Goal: Task Accomplishment & Management: Manage account settings

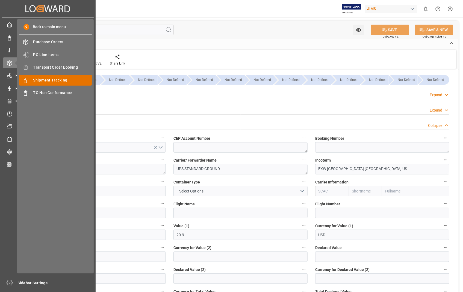
scroll to position [30, 0]
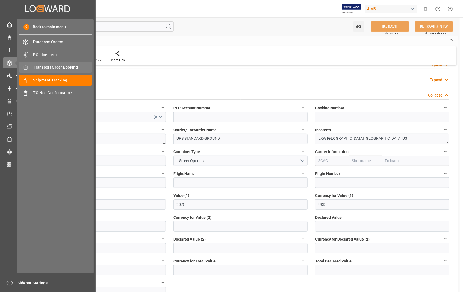
click at [64, 65] on span "Transport Order Booking" at bounding box center [62, 67] width 59 height 6
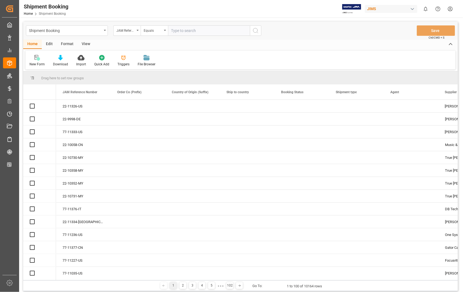
click at [204, 29] on input "text" at bounding box center [209, 30] width 82 height 10
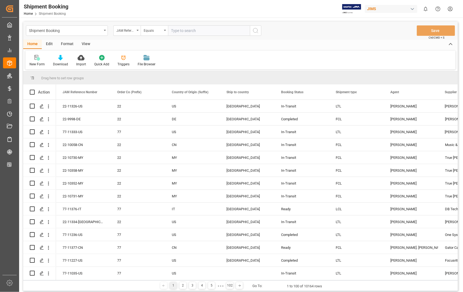
click at [204, 29] on input "text" at bounding box center [209, 30] width 82 height 10
type input "22-11275-[GEOGRAPHIC_DATA]"
click at [257, 31] on icon "search button" at bounding box center [255, 30] width 7 height 7
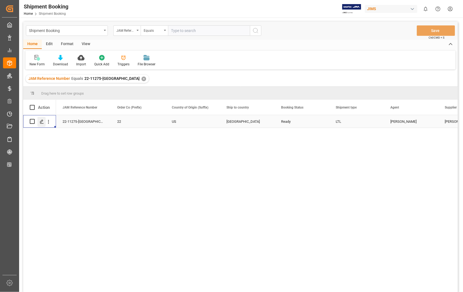
click at [43, 121] on icon "Press SPACE to select this row." at bounding box center [42, 121] width 4 height 4
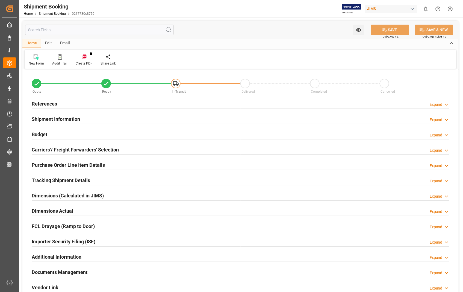
type input "1"
click at [71, 149] on h2 "Carriers'/ Freight Forwarders' Selection" at bounding box center [75, 149] width 87 height 7
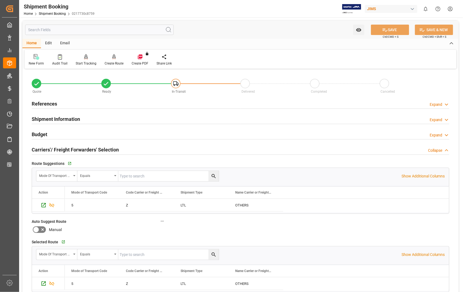
click at [71, 149] on h2 "Carriers'/ Freight Forwarders' Selection" at bounding box center [75, 149] width 87 height 7
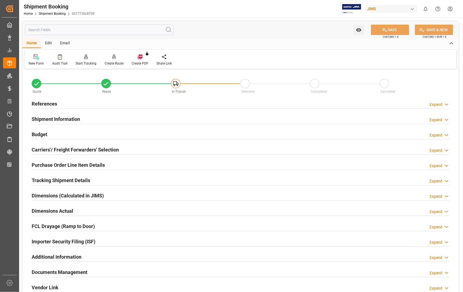
click at [73, 165] on h2 "Purchase Order Line Item Details" at bounding box center [68, 164] width 73 height 7
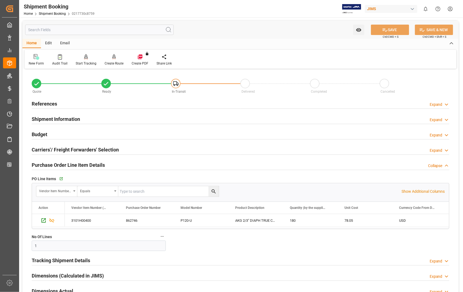
click at [73, 165] on h2 "Purchase Order Line Item Details" at bounding box center [68, 164] width 73 height 7
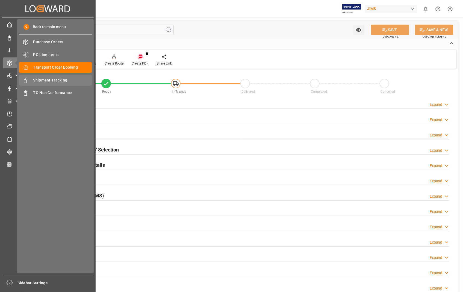
click at [55, 80] on span "Shipment Tracking" at bounding box center [62, 80] width 59 height 6
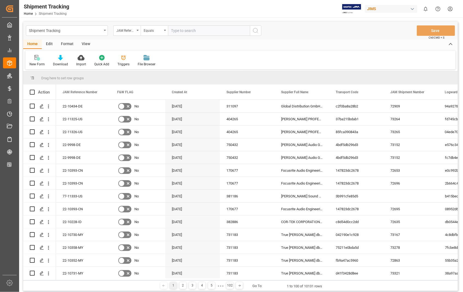
click at [191, 31] on input "text" at bounding box center [209, 30] width 82 height 10
type input "22-11275-[GEOGRAPHIC_DATA]"
click at [258, 30] on icon "search button" at bounding box center [255, 30] width 7 height 7
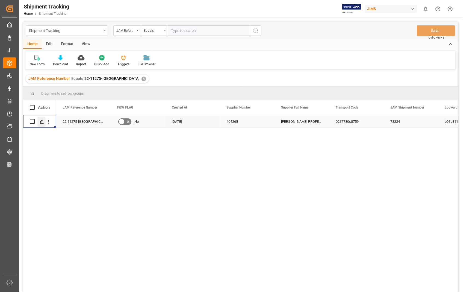
click at [42, 121] on icon "Press SPACE to select this row." at bounding box center [42, 121] width 4 height 4
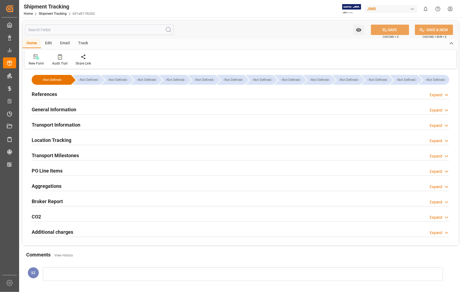
type input "14049"
click at [51, 123] on h2 "Transport Information" at bounding box center [56, 124] width 49 height 7
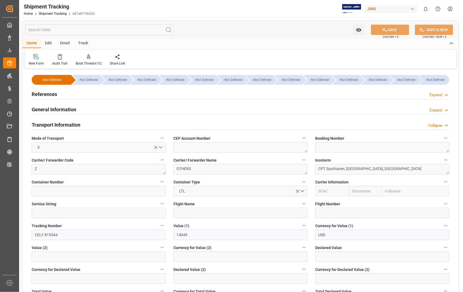
click at [70, 124] on h2 "Transport Information" at bounding box center [56, 124] width 49 height 7
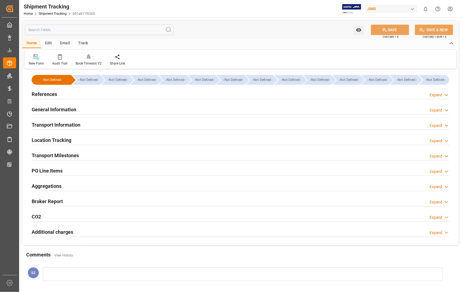
click at [73, 154] on h2 "Transport Milestones" at bounding box center [55, 155] width 47 height 7
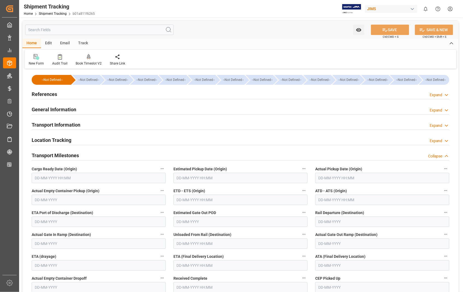
click at [236, 180] on input "text" at bounding box center [240, 178] width 134 height 10
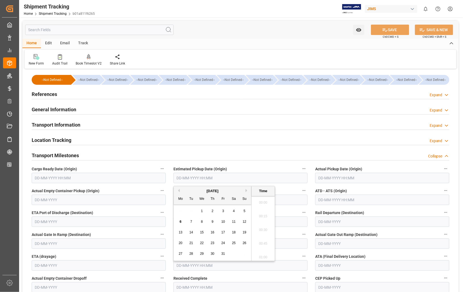
scroll to position [548, 0]
click at [179, 189] on div "October 2025" at bounding box center [213, 190] width 78 height 5
click at [177, 190] on button "Previous Month" at bounding box center [177, 190] width 3 height 3
click at [182, 253] on span "29" at bounding box center [181, 253] width 4 height 4
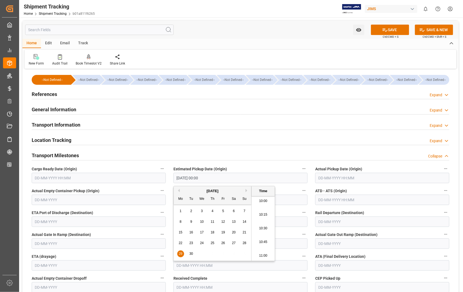
type input "29-09-2025 00:00"
click at [376, 181] on input "text" at bounding box center [382, 178] width 134 height 10
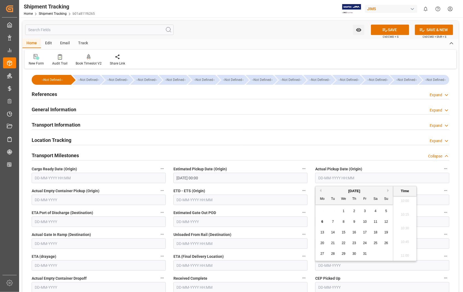
click at [321, 190] on button "Previous Month" at bounding box center [319, 190] width 3 height 3
click at [323, 253] on span "29" at bounding box center [322, 253] width 4 height 4
type input "29-09-2025 00:00"
click at [232, 200] on input "text" at bounding box center [240, 199] width 134 height 10
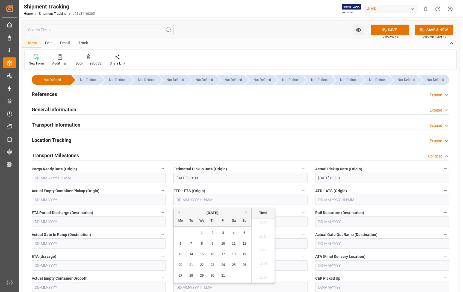
click at [179, 212] on button "Previous Month" at bounding box center [177, 212] width 3 height 3
click at [181, 274] on span "29" at bounding box center [181, 275] width 4 height 4
type input "29-09-2025 00:00"
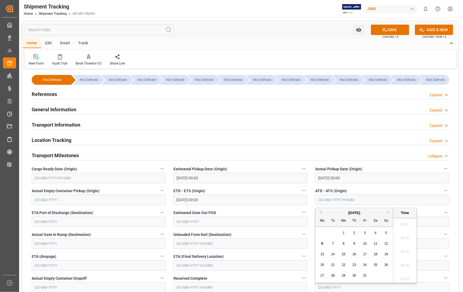
click at [376, 200] on input "text" at bounding box center [382, 199] width 134 height 10
click at [321, 213] on button "Previous Month" at bounding box center [319, 212] width 3 height 3
click at [321, 274] on span "29" at bounding box center [322, 275] width 4 height 4
type input "29-09-2025 00:00"
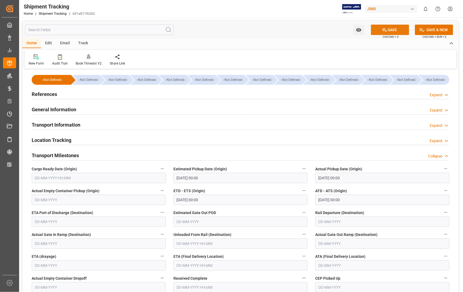
click at [389, 26] on button "SAVE" at bounding box center [390, 30] width 38 height 10
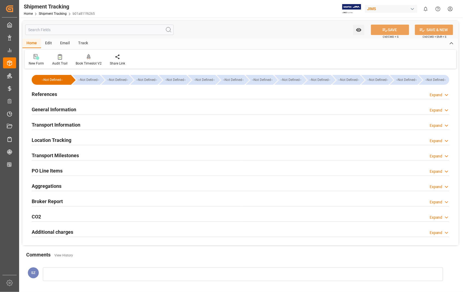
click at [42, 155] on h2 "Transport Milestones" at bounding box center [55, 155] width 47 height 7
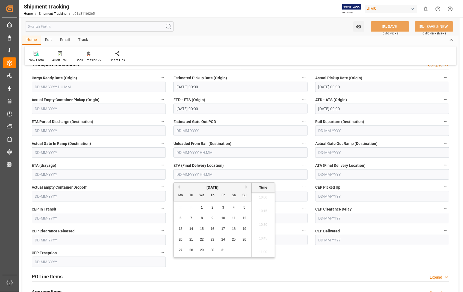
click at [238, 175] on input "text" at bounding box center [240, 174] width 134 height 10
click at [181, 218] on span "6" at bounding box center [181, 218] width 2 height 4
type input "[DATE] 00:00"
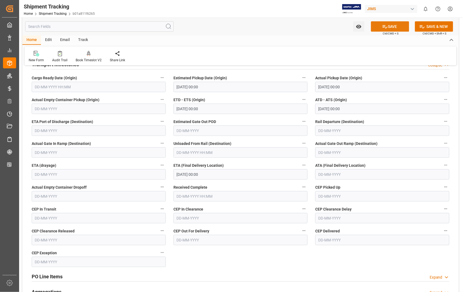
click at [389, 24] on button "SAVE" at bounding box center [390, 26] width 38 height 10
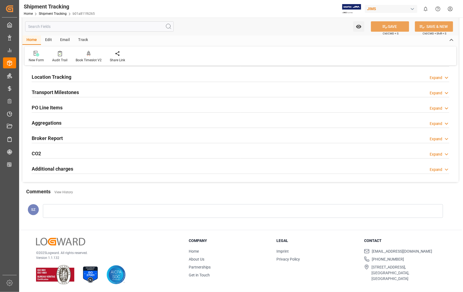
scroll to position [63, 0]
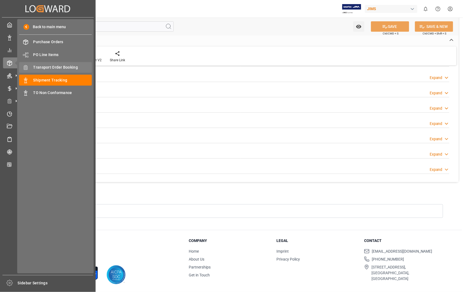
click at [71, 67] on span "Transport Order Booking" at bounding box center [62, 67] width 59 height 6
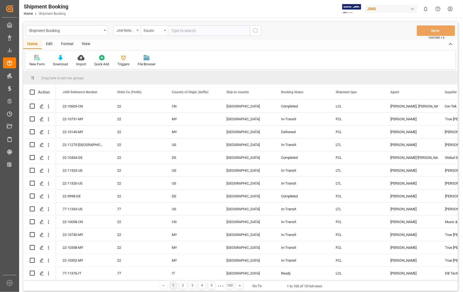
click at [198, 30] on input "text" at bounding box center [209, 30] width 82 height 10
type input "22-11275-[GEOGRAPHIC_DATA]"
click at [256, 32] on icon "search button" at bounding box center [255, 30] width 7 height 7
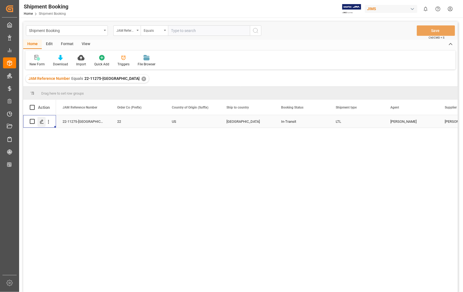
click at [43, 123] on line "Press SPACE to select this row." at bounding box center [41, 123] width 3 height 0
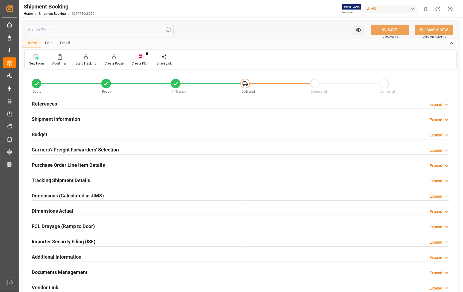
click at [67, 270] on h2 "Documents Management" at bounding box center [60, 271] width 56 height 7
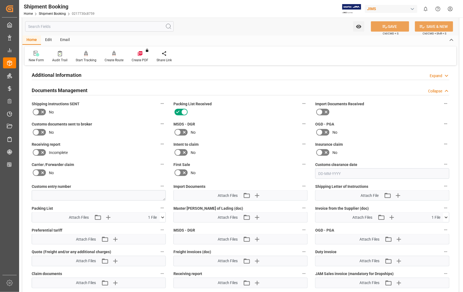
scroll to position [182, 0]
click at [163, 216] on icon at bounding box center [162, 217] width 3 height 2
click at [161, 226] on icon at bounding box center [160, 227] width 6 height 6
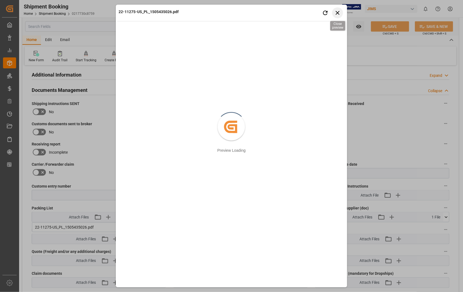
click at [339, 12] on icon "button" at bounding box center [337, 12] width 7 height 7
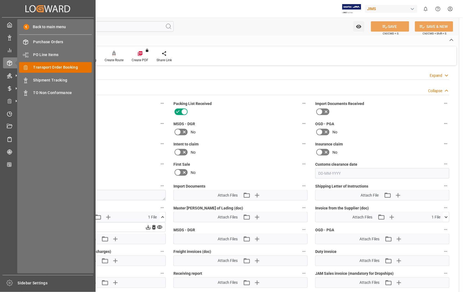
click at [68, 66] on span "Transport Order Booking" at bounding box center [62, 67] width 59 height 6
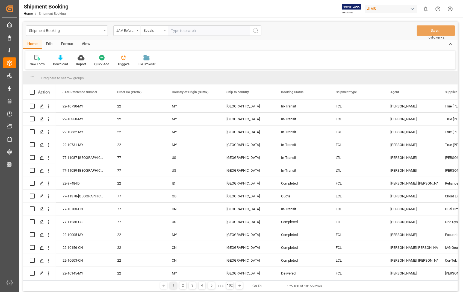
click at [199, 30] on input "text" at bounding box center [209, 30] width 82 height 10
paste input "22-11284-[GEOGRAPHIC_DATA]"
type input "22-11284-[GEOGRAPHIC_DATA]"
click at [257, 29] on icon "search button" at bounding box center [255, 30] width 7 height 7
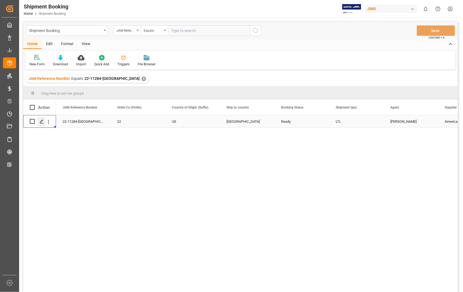
click at [42, 123] on line "Press SPACE to select this row." at bounding box center [41, 123] width 3 height 0
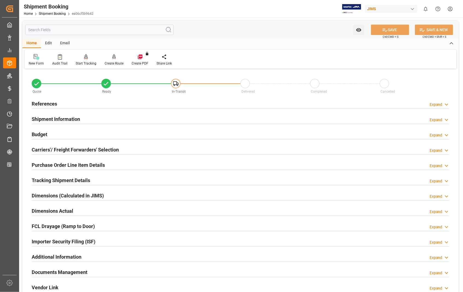
click at [51, 275] on h2 "Documents Management" at bounding box center [60, 271] width 56 height 7
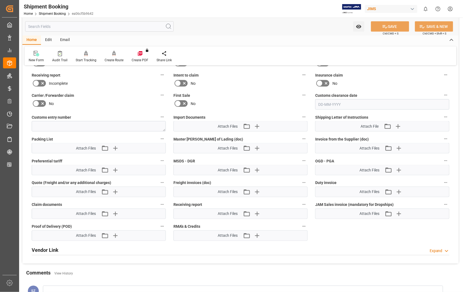
scroll to position [303, 0]
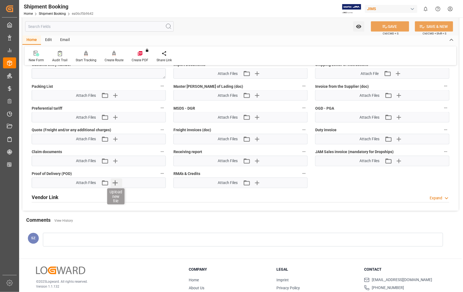
click at [115, 182] on icon "button" at bounding box center [115, 182] width 5 height 5
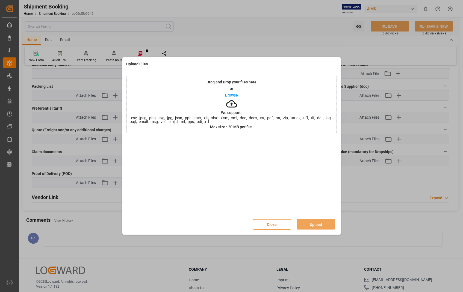
click at [233, 95] on p "Browse" at bounding box center [231, 95] width 13 height 4
click at [308, 223] on button "Upload" at bounding box center [316, 224] width 38 height 10
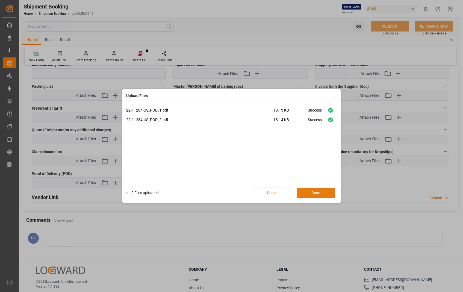
click at [311, 193] on button "Done" at bounding box center [316, 193] width 38 height 10
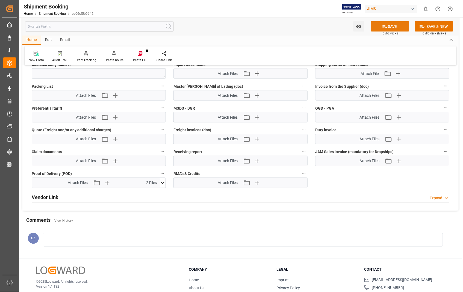
click at [393, 26] on button "SAVE" at bounding box center [390, 26] width 38 height 10
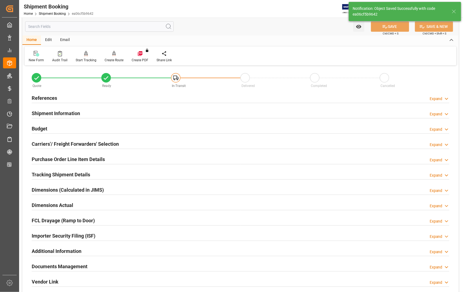
scroll to position [0, 0]
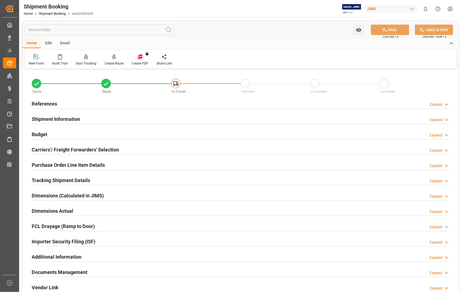
click at [56, 211] on h2 "Dimensions Actual" at bounding box center [53, 210] width 42 height 7
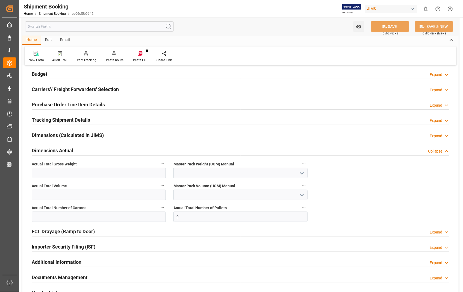
scroll to position [61, 0]
click at [102, 171] on input "text" at bounding box center [99, 172] width 134 height 10
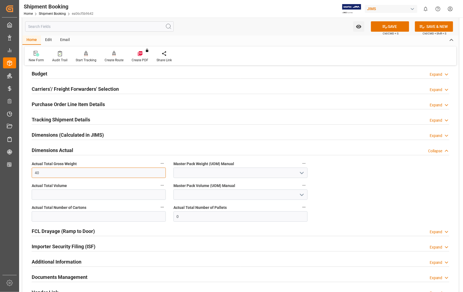
type input "40"
click at [300, 172] on polyline "open menu" at bounding box center [301, 173] width 3 height 2
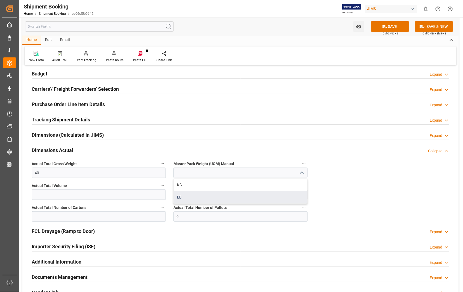
click at [190, 197] on div "LB" at bounding box center [241, 197] width 134 height 12
type input "LB"
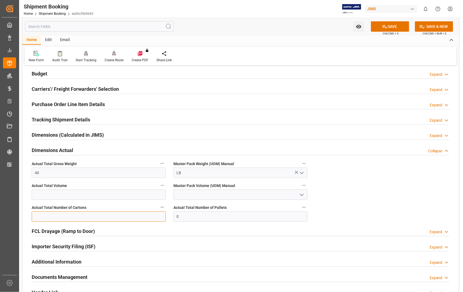
click at [133, 217] on input "text" at bounding box center [99, 216] width 134 height 10
type input "2"
click at [397, 24] on button "SAVE" at bounding box center [390, 26] width 38 height 10
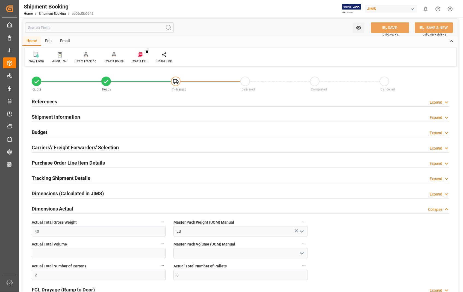
scroll to position [0, 0]
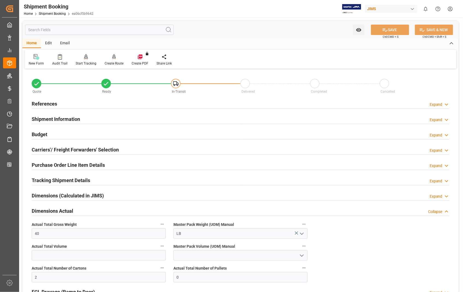
click at [42, 103] on h2 "References" at bounding box center [44, 103] width 25 height 7
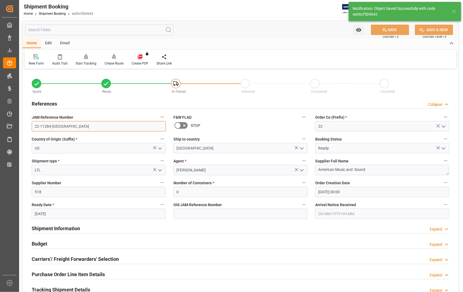
drag, startPoint x: 59, startPoint y: 125, endPoint x: 28, endPoint y: 123, distance: 31.1
click at [28, 123] on div "JAM Reference Number 22-11284-US" at bounding box center [99, 122] width 142 height 22
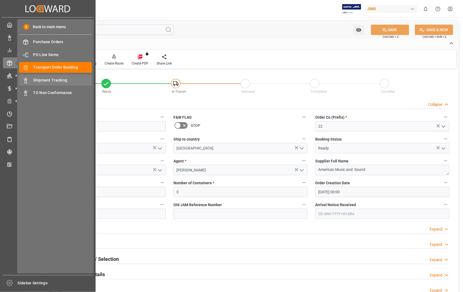
click at [52, 80] on span "Shipment Tracking" at bounding box center [62, 80] width 59 height 6
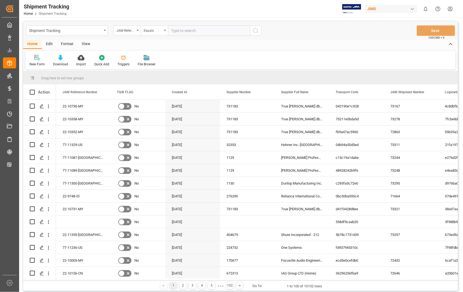
click at [216, 30] on input "text" at bounding box center [209, 30] width 82 height 10
type input "22-11284-[GEOGRAPHIC_DATA]"
click at [256, 29] on icon "search button" at bounding box center [255, 30] width 7 height 7
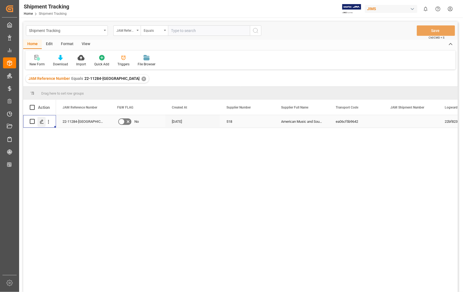
click at [43, 123] on icon "Press SPACE to select this row." at bounding box center [42, 121] width 4 height 4
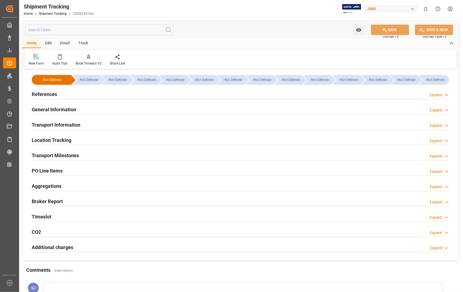
click at [66, 125] on h2 "Transport Information" at bounding box center [56, 124] width 49 height 7
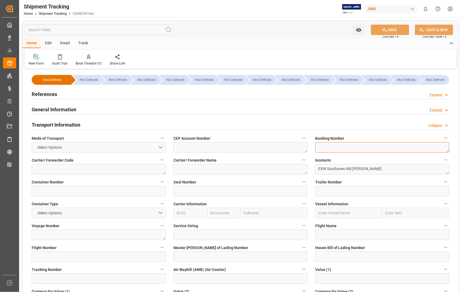
click at [348, 147] on textarea at bounding box center [382, 147] width 134 height 10
paste textarea "22-11284-[GEOGRAPHIC_DATA]"
type textarea "2"
paste textarea "473110399644"
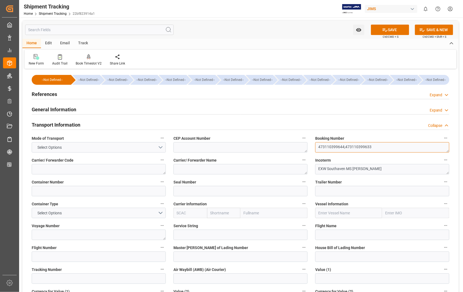
drag, startPoint x: 371, startPoint y: 145, endPoint x: 318, endPoint y: 147, distance: 53.0
click at [318, 147] on textarea "473110399644;473110399633" at bounding box center [382, 147] width 134 height 10
type textarea "473110399644;473110399633"
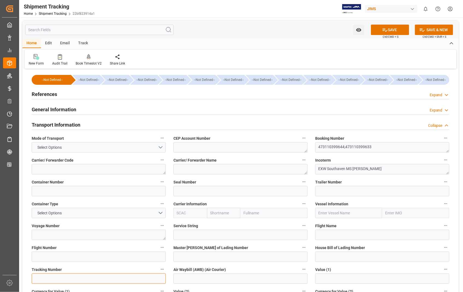
click at [104, 279] on input at bounding box center [99, 278] width 134 height 10
paste input "473110399644;473110399633"
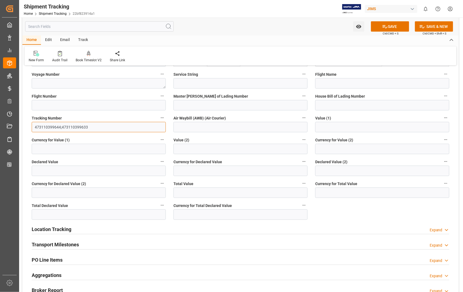
scroll to position [152, 0]
type input "473110399644;473110399633"
click at [396, 28] on button "SAVE" at bounding box center [390, 26] width 38 height 10
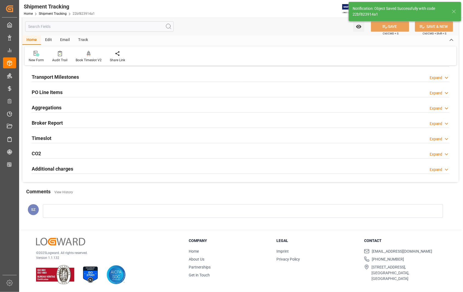
scroll to position [0, 0]
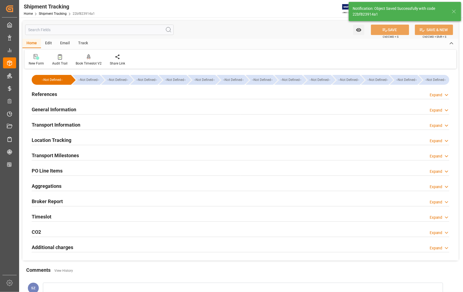
click at [55, 153] on h2 "Transport Milestones" at bounding box center [55, 155] width 47 height 7
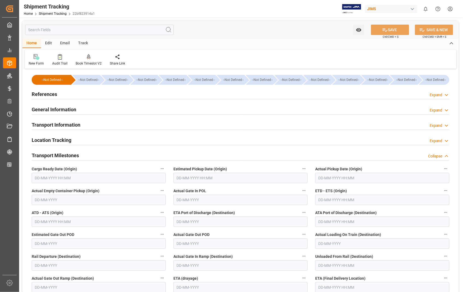
click at [258, 179] on input "text" at bounding box center [240, 178] width 134 height 10
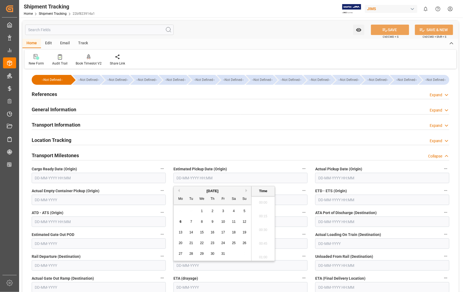
scroll to position [575, 0]
click at [212, 209] on span "2" at bounding box center [213, 211] width 2 height 4
type input "02-10-2025 00:00"
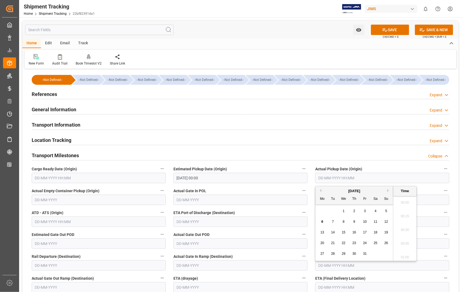
click at [372, 179] on input "text" at bounding box center [382, 178] width 134 height 10
click at [354, 209] on span "2" at bounding box center [354, 211] width 2 height 4
type input "02-10-2025 00:00"
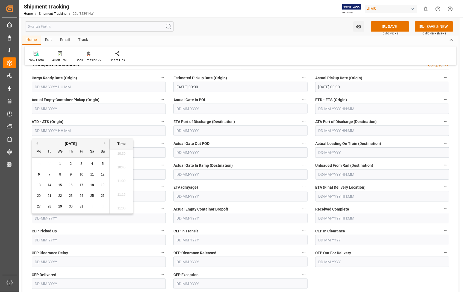
click at [97, 131] on input "text" at bounding box center [99, 130] width 134 height 10
click at [70, 162] on span "2" at bounding box center [71, 164] width 2 height 4
type input "02-10-2025 00:00"
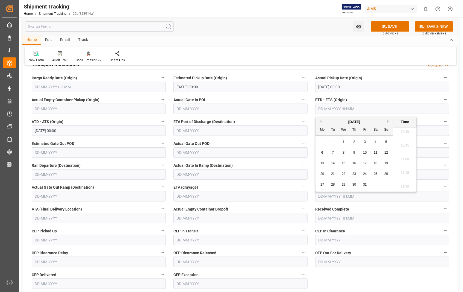
click at [383, 109] on input "text" at bounding box center [382, 108] width 134 height 10
click at [354, 142] on span "2" at bounding box center [354, 142] width 2 height 4
type input "02-10-2025 00:00"
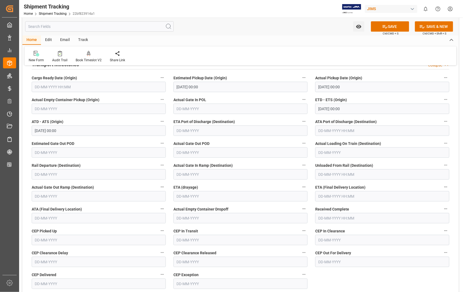
click at [261, 187] on label "ETA (drayage)" at bounding box center [240, 187] width 134 height 8
click at [300, 187] on button "ETA (drayage)" at bounding box center [303, 186] width 7 height 7
click at [289, 208] on div at bounding box center [231, 146] width 463 height 292
click at [375, 195] on input "text" at bounding box center [382, 196] width 134 height 10
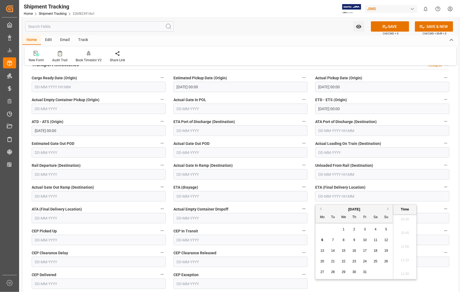
click at [365, 227] on span "3" at bounding box center [365, 229] width 2 height 4
type input "03-10-2025 00:00"
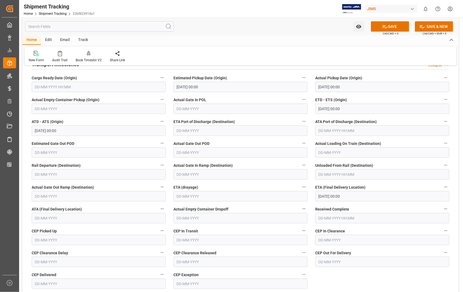
click at [279, 206] on label "Actual Empty Container Dropoff" at bounding box center [240, 209] width 134 height 8
click at [300, 206] on button "Actual Empty Container Dropoff" at bounding box center [303, 208] width 7 height 7
click at [123, 214] on div at bounding box center [231, 146] width 463 height 292
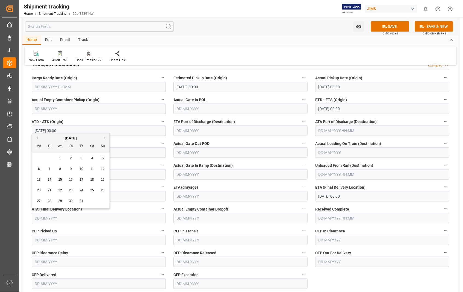
click at [119, 217] on input "text" at bounding box center [99, 218] width 134 height 10
click at [81, 158] on span "3" at bounding box center [82, 158] width 2 height 4
type input "03-10-2025"
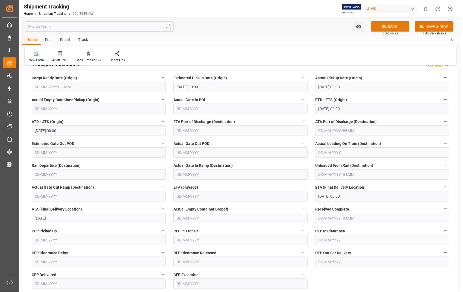
click at [393, 25] on button "SAVE" at bounding box center [390, 26] width 38 height 10
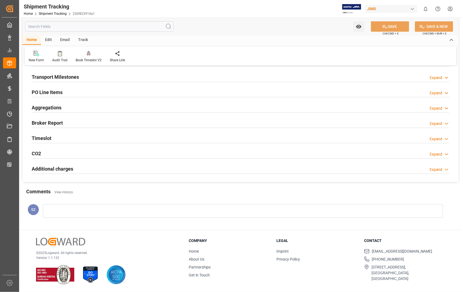
scroll to position [78, 0]
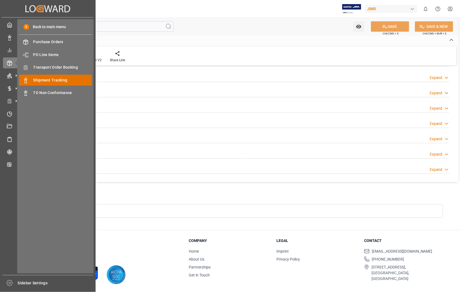
click at [53, 78] on span "Shipment Tracking" at bounding box center [62, 80] width 59 height 6
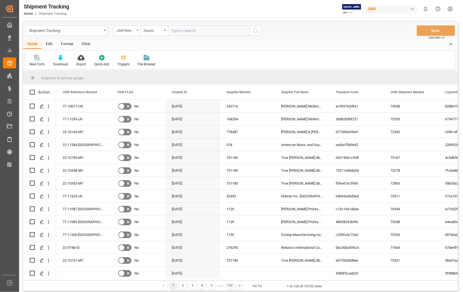
click at [206, 30] on input "text" at bounding box center [209, 30] width 82 height 10
type input "22-11284-[GEOGRAPHIC_DATA]"
click at [254, 31] on icon "search button" at bounding box center [255, 30] width 7 height 7
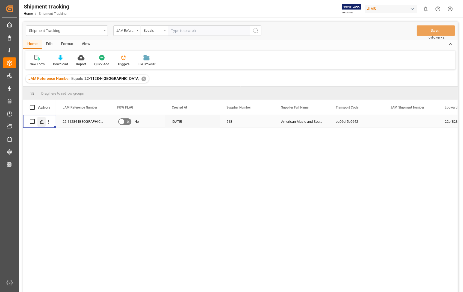
click at [40, 122] on icon "Press SPACE to select this row." at bounding box center [42, 121] width 4 height 4
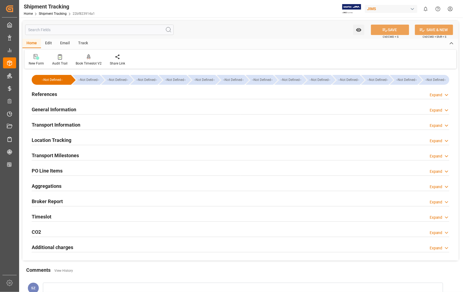
click at [52, 94] on h2 "References" at bounding box center [44, 93] width 25 height 7
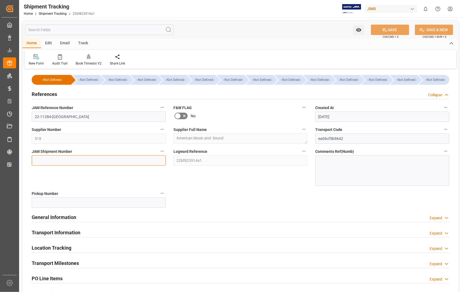
click at [57, 161] on input at bounding box center [99, 160] width 134 height 10
paste input "73322"
type input "73322"
click at [386, 28] on icon at bounding box center [385, 30] width 6 height 6
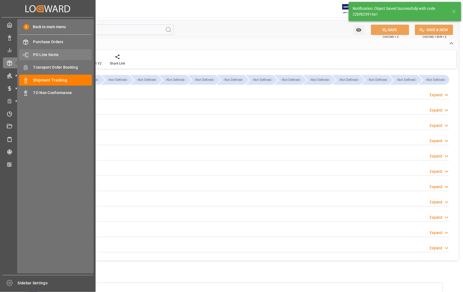
click at [56, 52] on span "PO Line Items" at bounding box center [62, 55] width 59 height 6
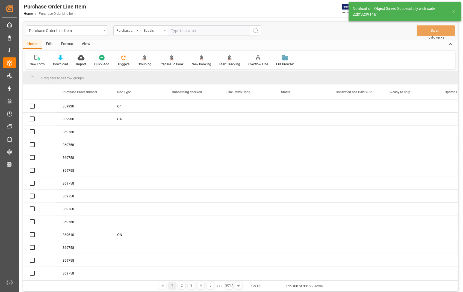
click at [208, 30] on input "text" at bounding box center [209, 30] width 82 height 10
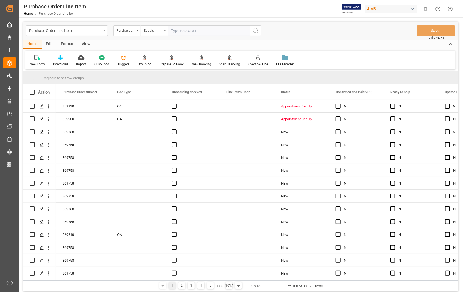
click at [208, 30] on input "text" at bounding box center [209, 30] width 82 height 10
type input "868755"
click at [257, 31] on icon "search button" at bounding box center [255, 30] width 7 height 7
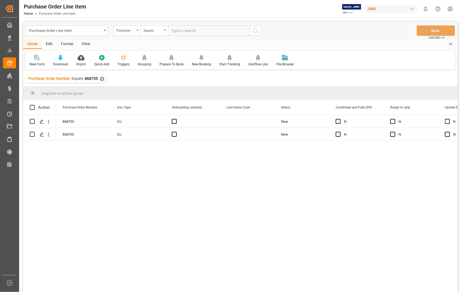
click at [86, 44] on div "View" at bounding box center [86, 44] width 17 height 9
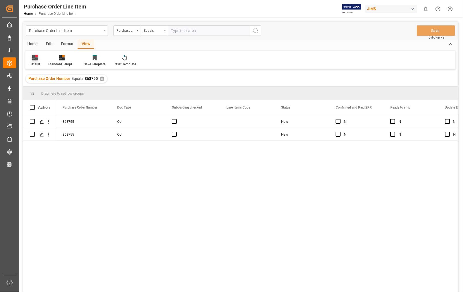
click at [33, 62] on div "Default" at bounding box center [34, 64] width 11 height 5
click at [51, 90] on div "Sophia setting." at bounding box center [56, 88] width 48 height 6
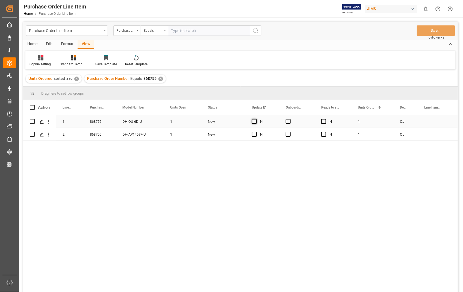
click at [253, 122] on span "Press SPACE to select this row." at bounding box center [254, 121] width 5 height 5
click at [256, 119] on input "Press SPACE to select this row." at bounding box center [256, 119] width 0 height 0
drag, startPoint x: 288, startPoint y: 120, endPoint x: 284, endPoint y: 130, distance: 10.1
click at [287, 122] on span "Press SPACE to select this row." at bounding box center [288, 121] width 5 height 5
click at [290, 119] on input "Press SPACE to select this row." at bounding box center [290, 119] width 0 height 0
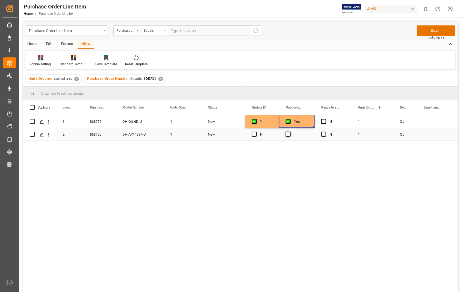
click at [290, 135] on span "Press SPACE to select this row." at bounding box center [288, 134] width 5 height 5
click at [290, 132] on input "Press SPACE to select this row." at bounding box center [290, 132] width 0 height 0
click at [253, 133] on span "Press SPACE to select this row." at bounding box center [254, 134] width 5 height 5
click at [256, 132] on input "Press SPACE to select this row." at bounding box center [256, 132] width 0 height 0
click at [434, 29] on button "Save" at bounding box center [436, 30] width 38 height 10
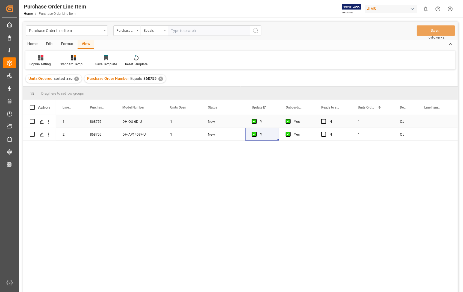
click at [29, 118] on div "Press SPACE to select this row." at bounding box center [39, 121] width 33 height 13
click at [32, 120] on input "Press Space to toggle row selection (unchecked)" at bounding box center [32, 121] width 5 height 5
checkbox input "true"
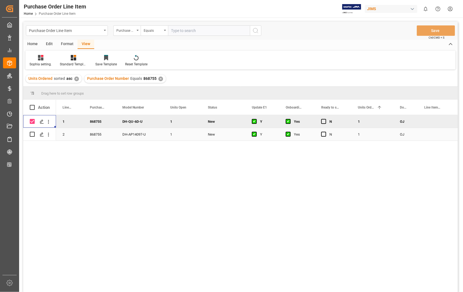
click at [32, 132] on input "Press Space to toggle row selection (unchecked)" at bounding box center [32, 134] width 5 height 5
checkbox input "true"
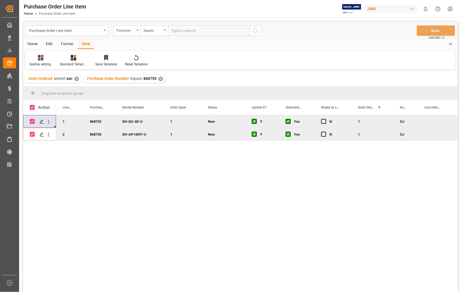
click at [32, 44] on div "Home" at bounding box center [32, 44] width 19 height 9
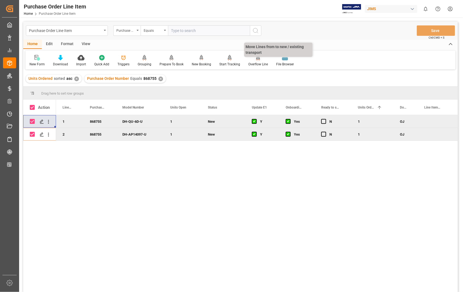
click at [256, 58] on icon at bounding box center [258, 57] width 4 height 5
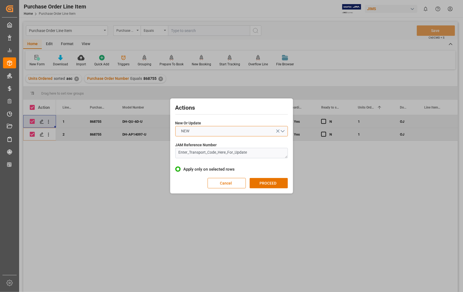
click at [283, 132] on button "NEW" at bounding box center [231, 131] width 113 height 10
click at [199, 146] on div "UPDATE" at bounding box center [232, 143] width 112 height 11
drag, startPoint x: 262, startPoint y: 155, endPoint x: 164, endPoint y: 155, distance: 98.3
click at [164, 155] on div "Actions New Or Update UPDATE JAM Reference Number Enter_Transport_Code_Here_For…" at bounding box center [231, 146] width 463 height 292
paste textarea "22-11284-[GEOGRAPHIC_DATA]"
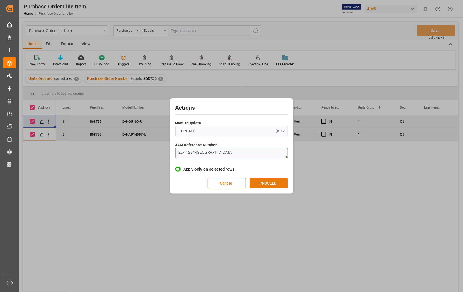
type textarea "22-11284-[GEOGRAPHIC_DATA]"
click at [276, 180] on button "PROCEED" at bounding box center [269, 183] width 38 height 10
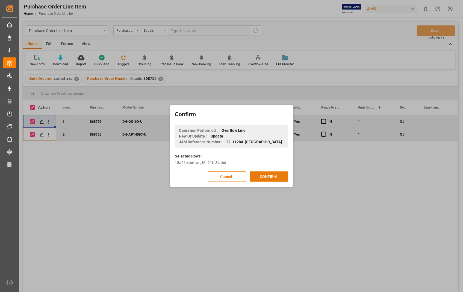
click at [271, 176] on button "CONFIRM" at bounding box center [269, 176] width 38 height 10
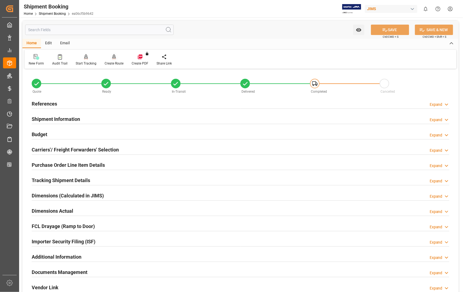
click at [112, 63] on div "Create Route" at bounding box center [114, 63] width 19 height 5
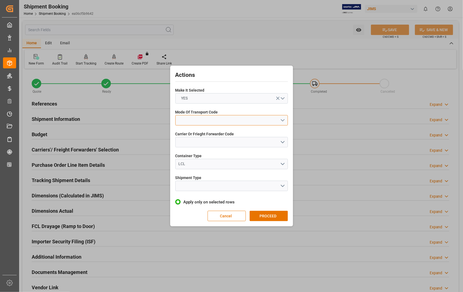
click at [282, 119] on button "open menu" at bounding box center [231, 120] width 113 height 10
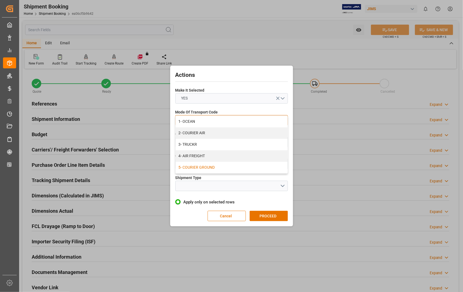
click at [251, 170] on div "5- COURIER GROUND" at bounding box center [232, 167] width 112 height 11
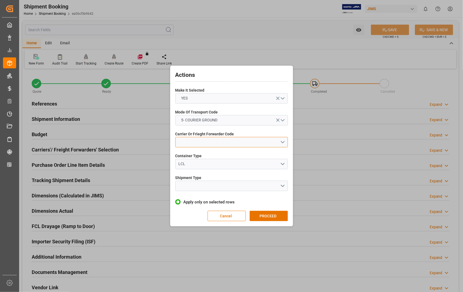
click at [284, 142] on button "open menu" at bounding box center [231, 142] width 113 height 10
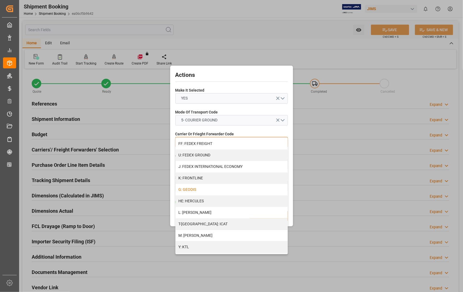
scroll to position [152, 0]
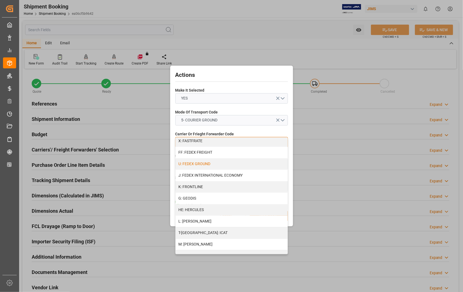
click at [236, 165] on div "U: FEDEX GROUND" at bounding box center [232, 163] width 112 height 11
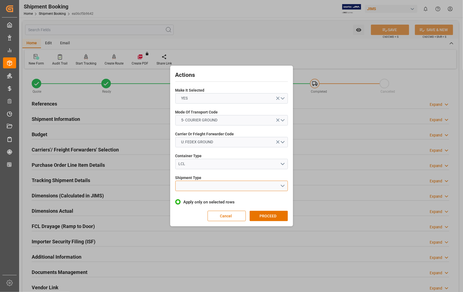
click at [281, 184] on button "open menu" at bounding box center [231, 185] width 113 height 10
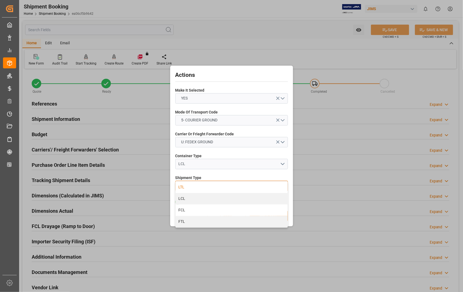
click at [189, 188] on div "LTL" at bounding box center [232, 186] width 112 height 11
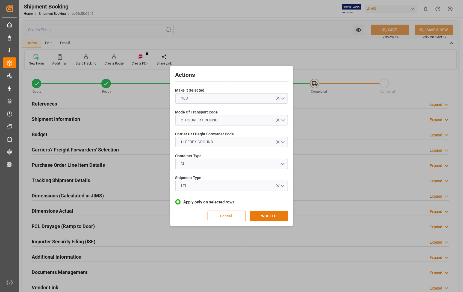
click at [268, 216] on button "PROCEED" at bounding box center [269, 216] width 38 height 10
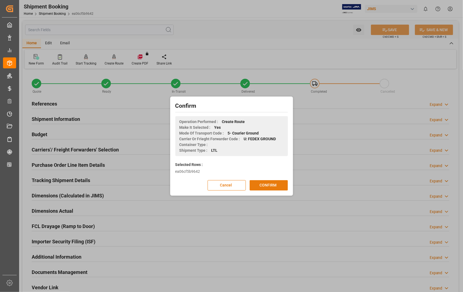
click at [266, 183] on button "CONFIRM" at bounding box center [269, 185] width 38 height 10
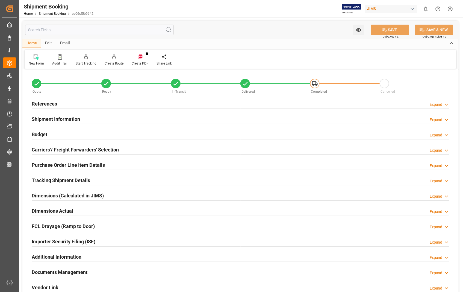
click at [72, 149] on h2 "Carriers'/ Freight Forwarders' Selection" at bounding box center [75, 149] width 87 height 7
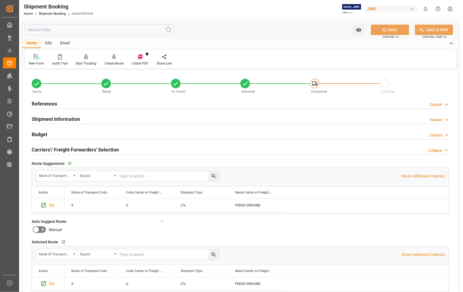
click at [72, 149] on h2 "Carriers'/ Freight Forwarders' Selection" at bounding box center [75, 149] width 87 height 7
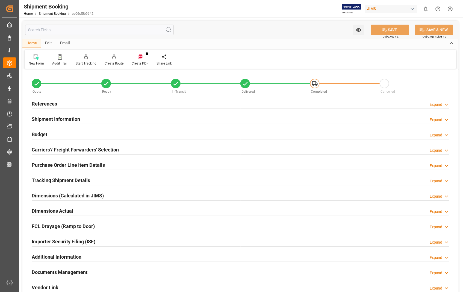
click at [72, 167] on h2 "Purchase Order Line Item Details" at bounding box center [68, 164] width 73 height 7
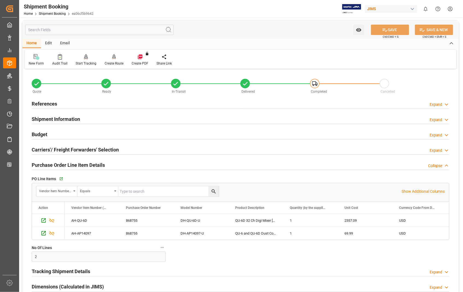
click at [72, 167] on h2 "Purchase Order Line Item Details" at bounding box center [68, 164] width 73 height 7
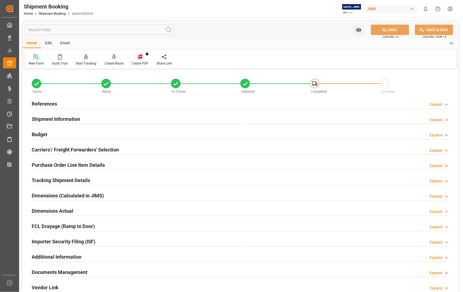
click at [94, 166] on h2 "Purchase Order Line Item Details" at bounding box center [68, 164] width 73 height 7
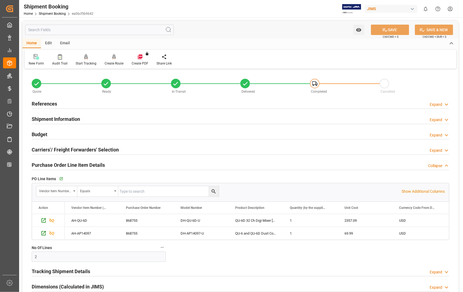
click at [94, 166] on h2 "Purchase Order Line Item Details" at bounding box center [68, 164] width 73 height 7
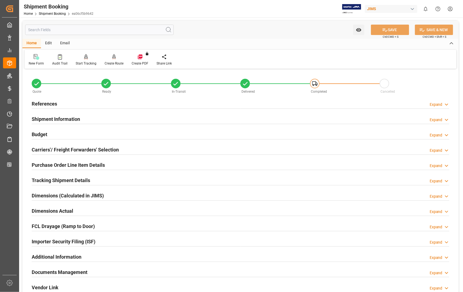
click at [66, 150] on h2 "Carriers'/ Freight Forwarders' Selection" at bounding box center [75, 149] width 87 height 7
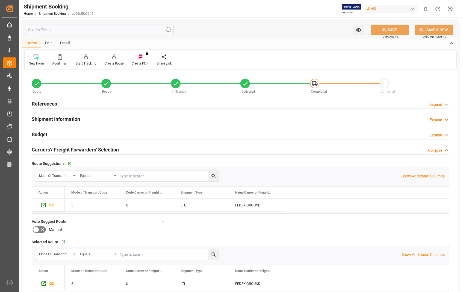
click at [67, 148] on h2 "Carriers'/ Freight Forwarders' Selection" at bounding box center [75, 149] width 87 height 7
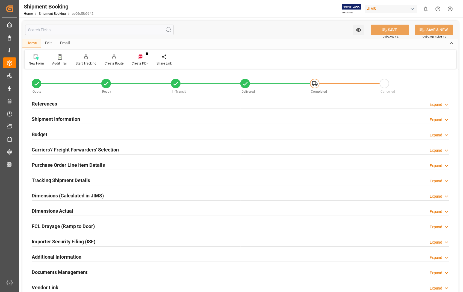
click at [69, 273] on h2 "Documents Management" at bounding box center [60, 271] width 56 height 7
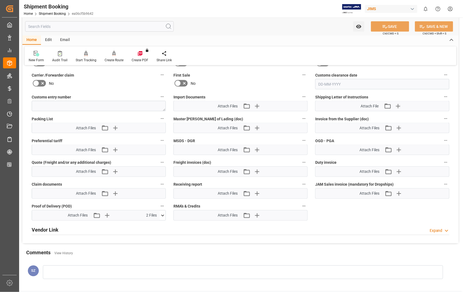
scroll to position [273, 0]
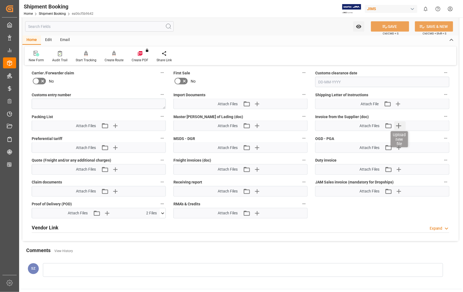
click at [400, 123] on icon "button" at bounding box center [398, 125] width 9 height 9
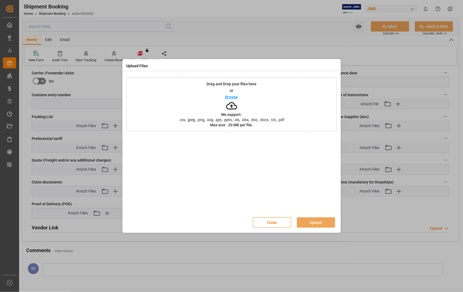
click at [237, 98] on p "Browse" at bounding box center [231, 97] width 13 height 4
click at [315, 224] on button "Upload" at bounding box center [316, 222] width 38 height 10
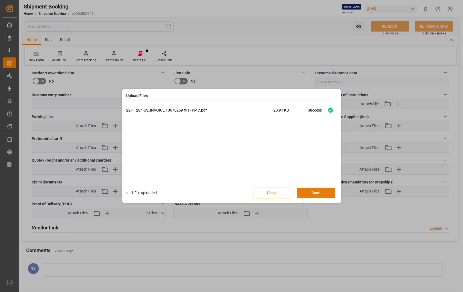
click at [318, 193] on button "Done" at bounding box center [316, 193] width 38 height 10
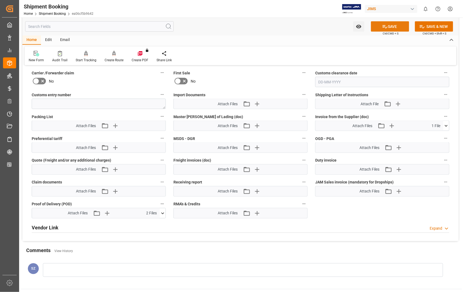
click at [392, 28] on button "SAVE" at bounding box center [390, 26] width 38 height 10
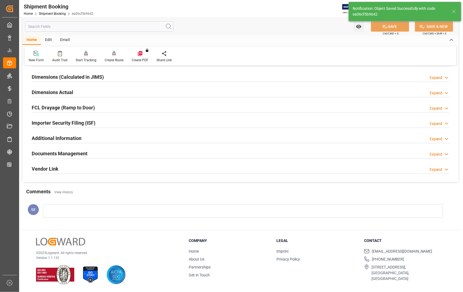
scroll to position [61, 0]
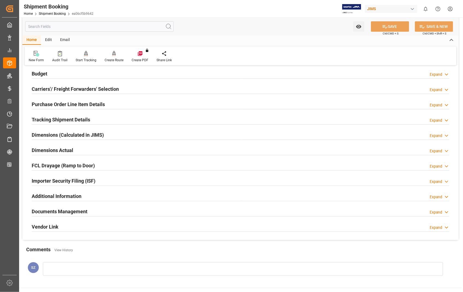
click at [81, 213] on h2 "Documents Management" at bounding box center [60, 211] width 56 height 7
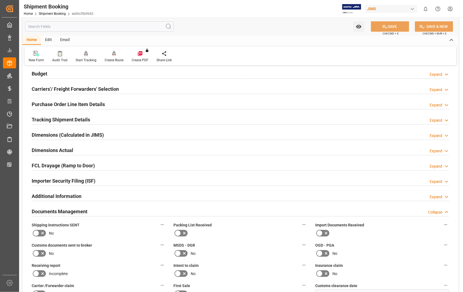
scroll to position [273, 0]
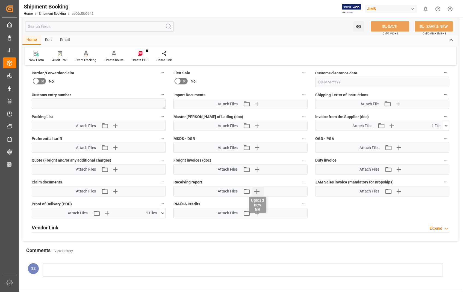
click at [256, 189] on icon "button" at bounding box center [257, 191] width 9 height 9
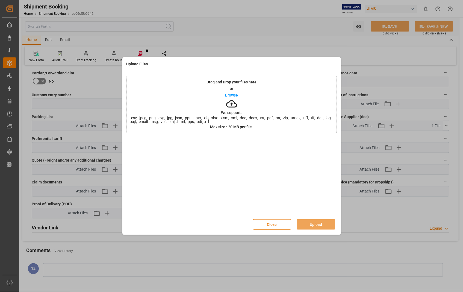
click at [235, 95] on p "Browse" at bounding box center [231, 95] width 13 height 4
click at [313, 222] on button "Upload" at bounding box center [316, 224] width 38 height 10
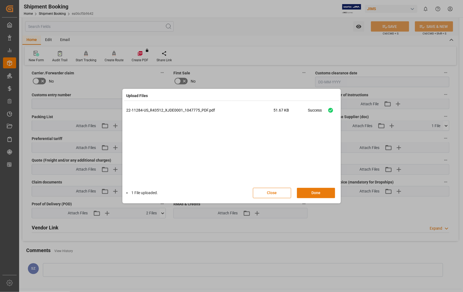
click at [312, 191] on button "Done" at bounding box center [316, 193] width 38 height 10
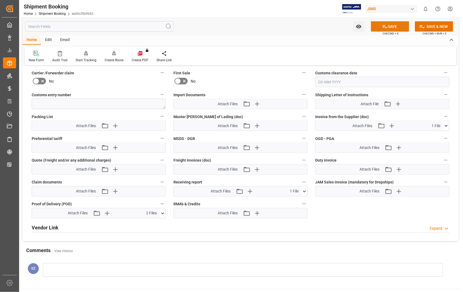
click at [388, 23] on button "SAVE" at bounding box center [390, 26] width 38 height 10
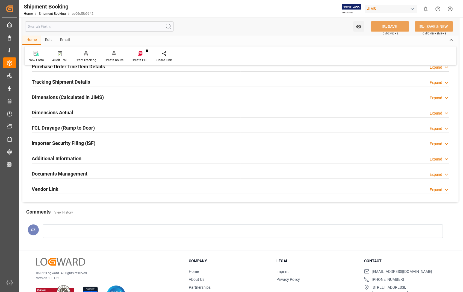
scroll to position [119, 0]
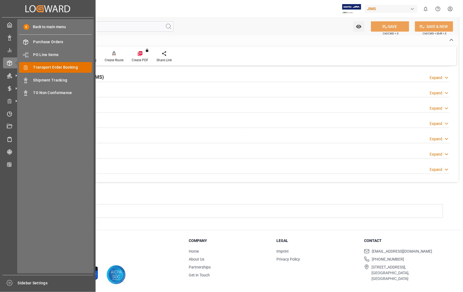
click at [58, 63] on div "Transport Order Booking Transport Order Booking" at bounding box center [55, 67] width 73 height 11
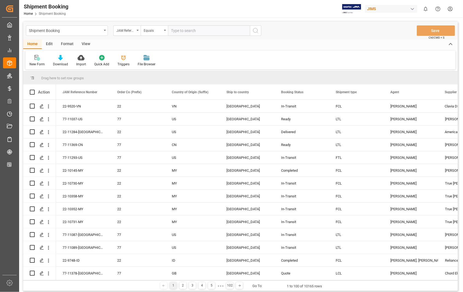
click at [209, 30] on input "text" at bounding box center [209, 30] width 82 height 10
type input "22-11359-[GEOGRAPHIC_DATA]"
click at [256, 29] on icon "search button" at bounding box center [255, 30] width 7 height 7
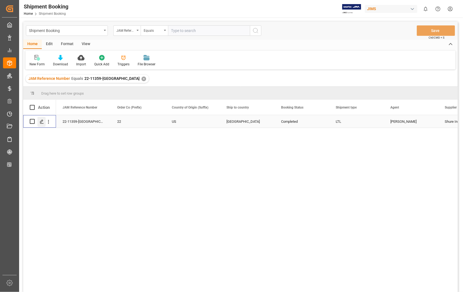
click at [41, 122] on icon "Press SPACE to select this row." at bounding box center [42, 121] width 4 height 4
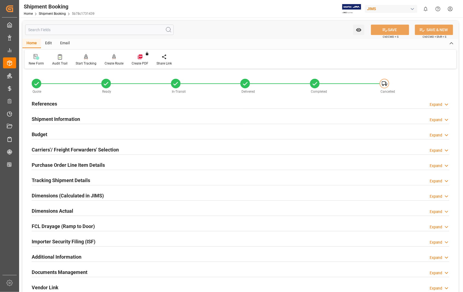
click at [66, 272] on h2 "Documents Management" at bounding box center [60, 271] width 56 height 7
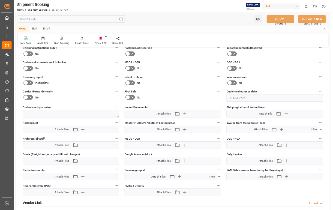
scroll to position [242, 0]
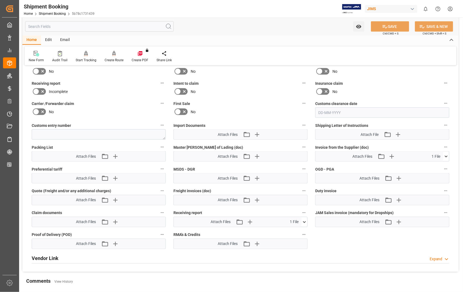
click at [446, 156] on icon at bounding box center [446, 156] width 6 height 6
click at [443, 165] on icon at bounding box center [443, 167] width 6 height 6
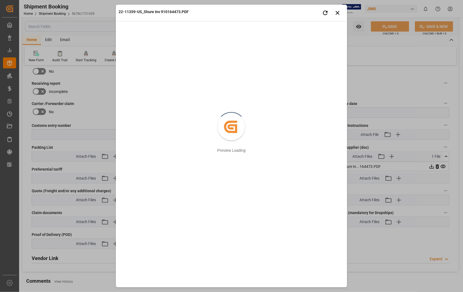
click at [442, 164] on div "22-11359-US_Shure Inv 910164473.PDF Retry Close preview Created by potrace 1.15…" at bounding box center [231, 146] width 463 height 292
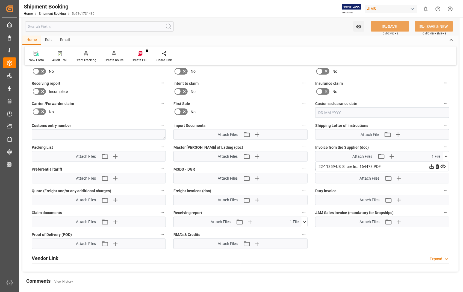
click at [447, 154] on icon at bounding box center [446, 156] width 6 height 6
click at [305, 221] on icon at bounding box center [304, 222] width 6 height 6
click at [302, 231] on icon at bounding box center [301, 232] width 5 height 4
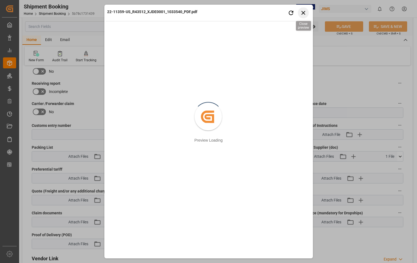
click at [303, 13] on icon "button" at bounding box center [303, 13] width 4 height 4
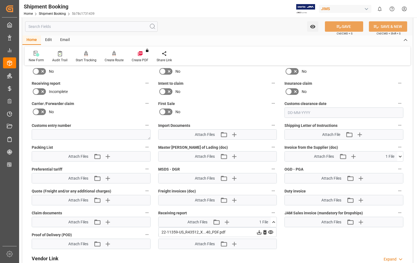
click at [273, 222] on icon at bounding box center [273, 222] width 3 height 2
click at [401, 156] on icon at bounding box center [399, 156] width 3 height 2
click at [396, 165] on icon at bounding box center [396, 167] width 5 height 4
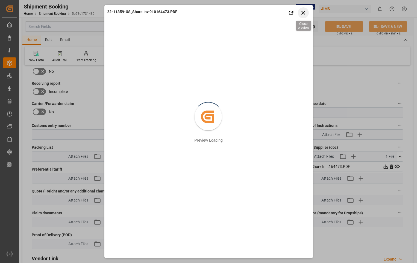
click at [303, 13] on icon "button" at bounding box center [303, 13] width 4 height 4
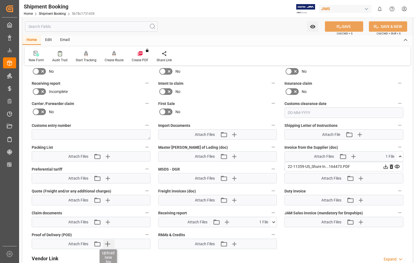
click at [107, 245] on icon "button" at bounding box center [107, 243] width 9 height 9
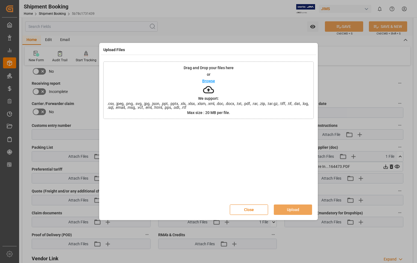
click at [205, 82] on p "Browse" at bounding box center [208, 81] width 13 height 4
click at [294, 208] on button "Upload" at bounding box center [293, 209] width 38 height 10
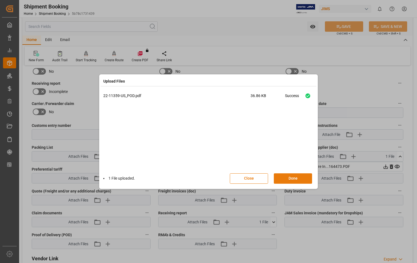
click at [289, 175] on button "Done" at bounding box center [293, 178] width 38 height 10
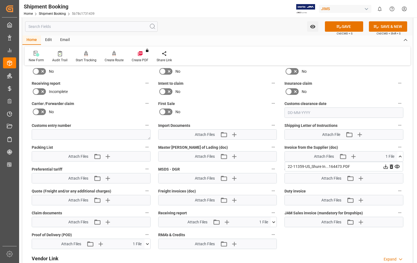
click at [396, 166] on icon at bounding box center [397, 167] width 6 height 6
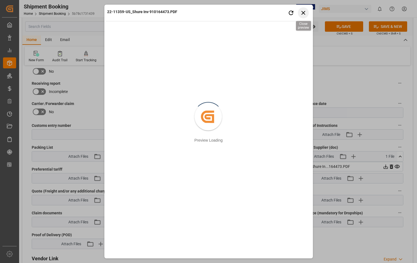
click at [304, 11] on icon "button" at bounding box center [303, 12] width 7 height 7
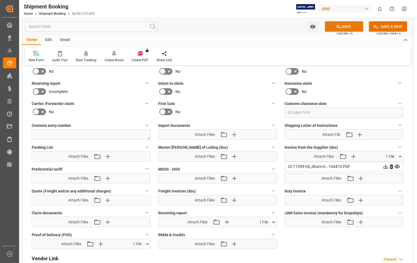
click at [348, 26] on button "SAVE" at bounding box center [344, 26] width 38 height 10
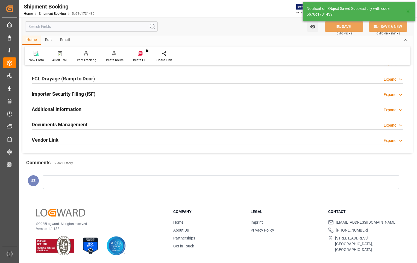
scroll to position [147, 0]
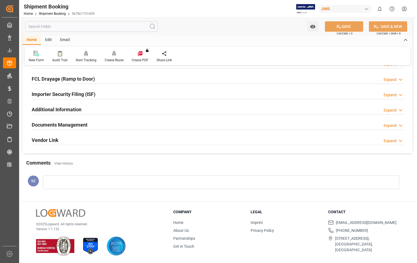
click at [74, 124] on h2 "Documents Management" at bounding box center [60, 124] width 56 height 7
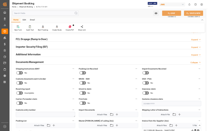
scroll to position [242, 0]
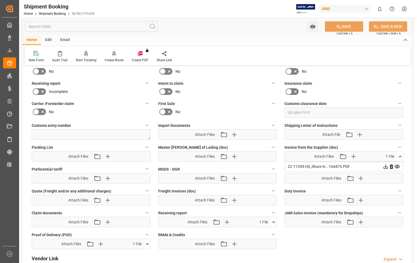
click at [273, 221] on icon at bounding box center [274, 222] width 6 height 6
click at [271, 231] on icon at bounding box center [271, 232] width 6 height 6
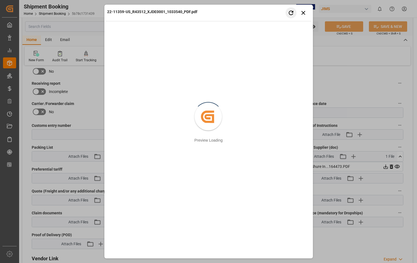
click at [289, 8] on button "Retry" at bounding box center [290, 12] width 11 height 11
click at [305, 12] on icon "button" at bounding box center [303, 12] width 7 height 7
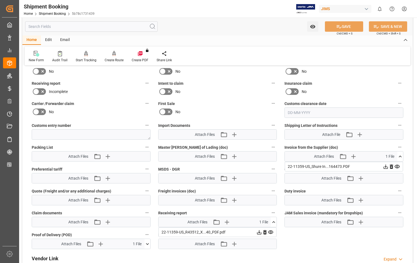
click at [259, 232] on icon at bounding box center [259, 232] width 4 height 4
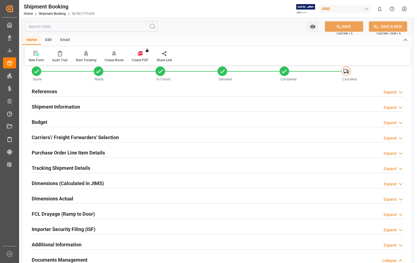
scroll to position [0, 0]
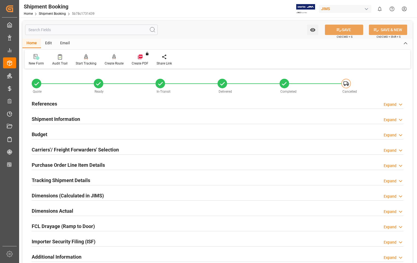
click at [44, 103] on h2 "References" at bounding box center [44, 103] width 25 height 7
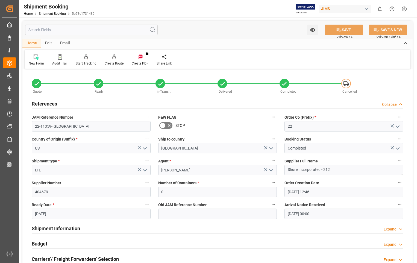
click at [44, 103] on h2 "References" at bounding box center [44, 103] width 25 height 7
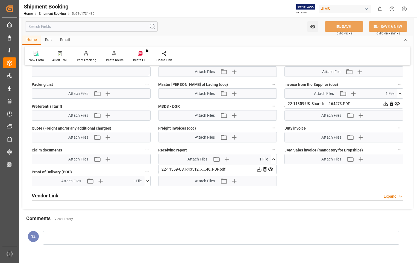
scroll to position [328, 0]
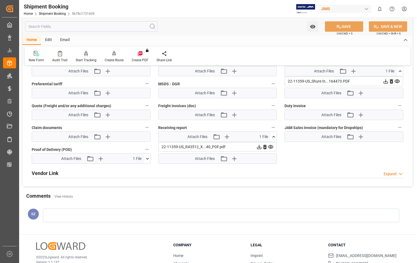
click at [397, 79] on icon at bounding box center [396, 81] width 5 height 4
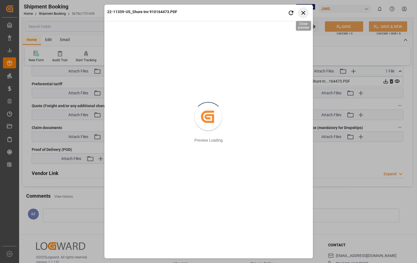
click at [305, 13] on icon "button" at bounding box center [303, 12] width 7 height 7
